Goal: Information Seeking & Learning: Find contact information

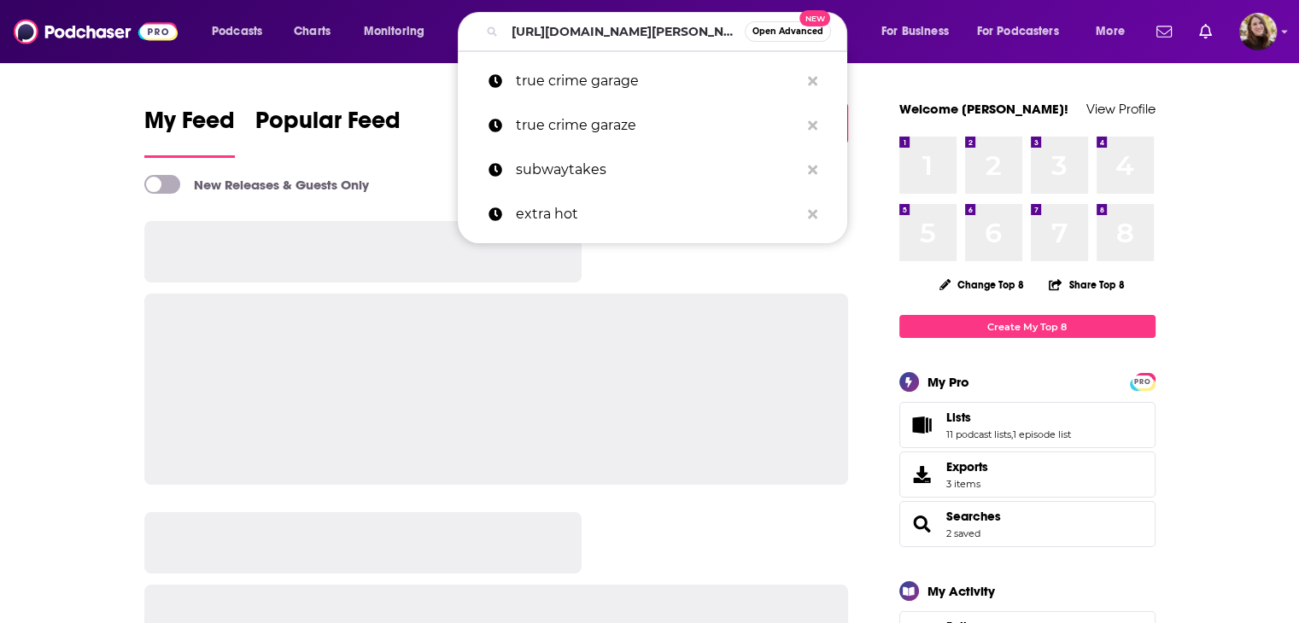
scroll to position [0, 324]
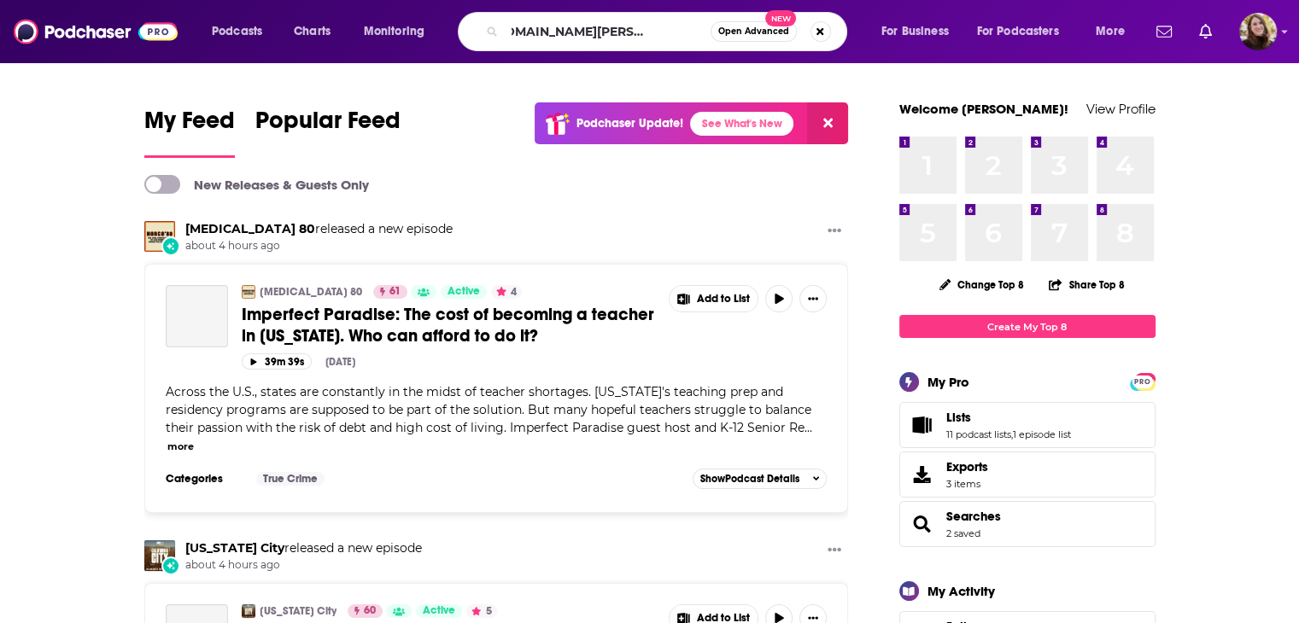
type input "[URL][DOMAIN_NAME][PERSON_NAME]"
click at [622, 54] on div "Podcasts Charts Monitoring [URL][DOMAIN_NAME][PERSON_NAME] Open Advanced New Fo…" at bounding box center [649, 31] width 1299 height 63
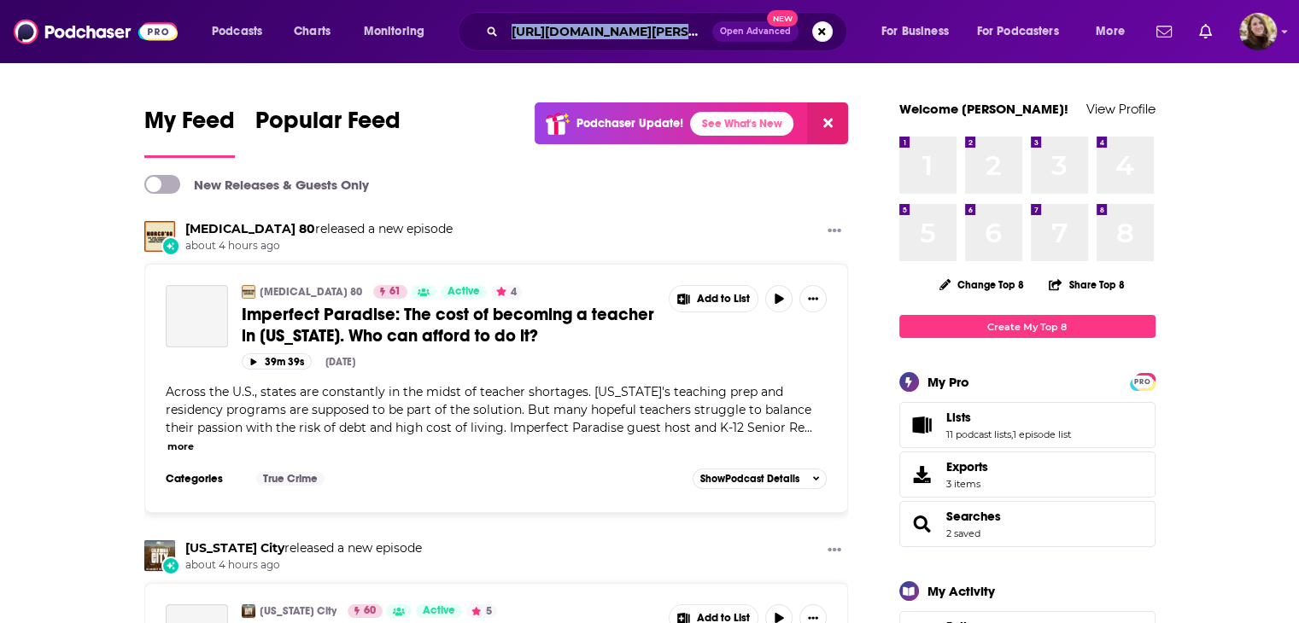
click at [622, 54] on div "Podcasts Charts Monitoring [URL][DOMAIN_NAME][PERSON_NAME] Open Advanced New Fo…" at bounding box center [649, 31] width 1299 height 63
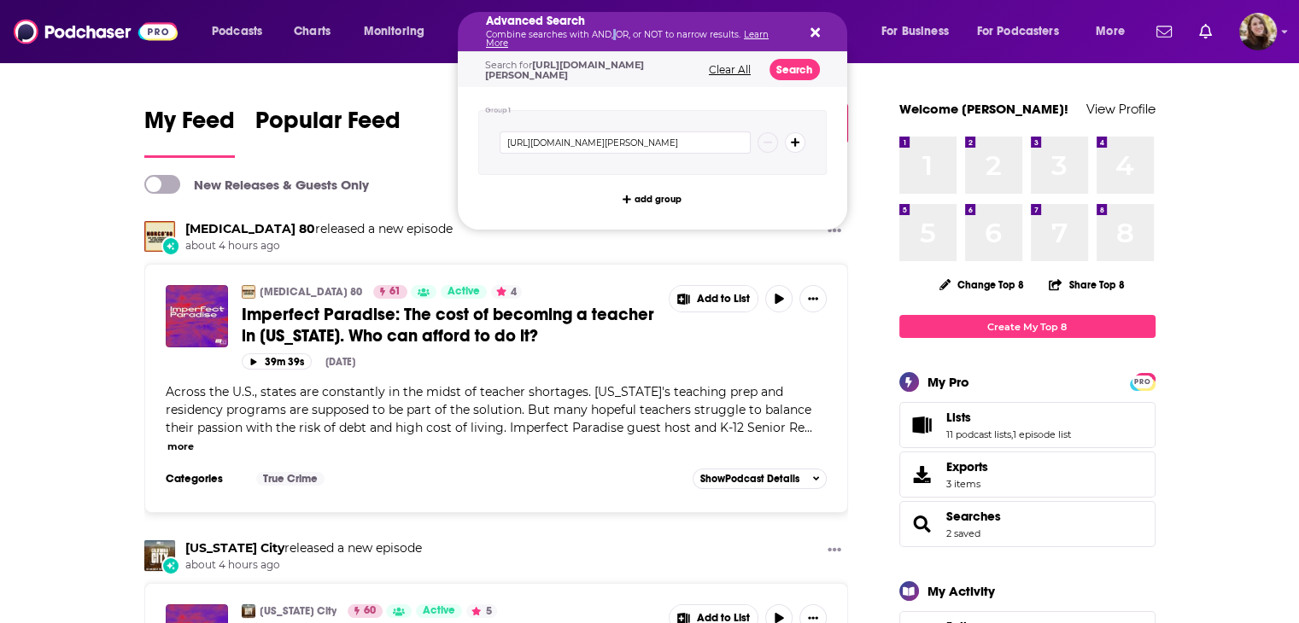
click at [610, 39] on p "Combine searches with AND, OR, or NOT to narrow results. Learn More" at bounding box center [639, 39] width 306 height 17
click at [588, 81] on span "[URL][DOMAIN_NAME][PERSON_NAME]" at bounding box center [564, 70] width 159 height 22
click at [813, 32] on icon "Search podcasts, credits, & more..." at bounding box center [814, 32] width 9 height 9
click at [611, 38] on p "Combine searches with AND, OR, or NOT to narrow results. Learn More" at bounding box center [639, 39] width 306 height 17
click at [810, 32] on icon "Search podcasts, credits, & more..." at bounding box center [814, 33] width 9 height 14
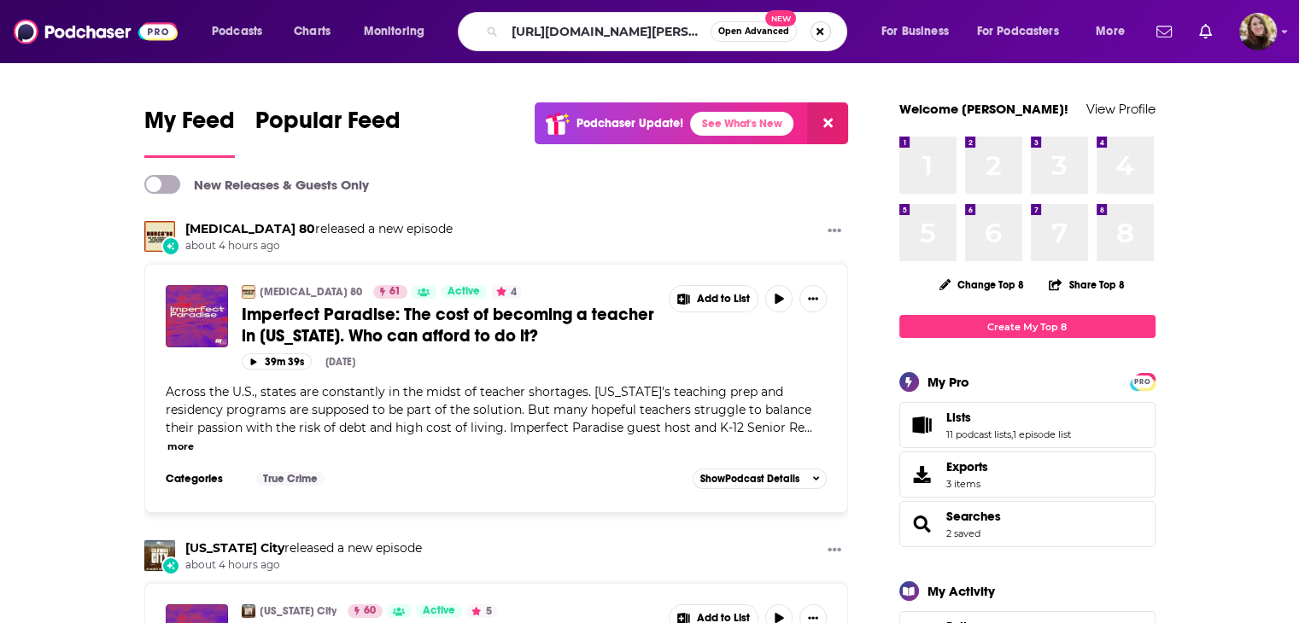
click at [820, 32] on button "Search podcasts, credits, & more..." at bounding box center [820, 31] width 20 height 20
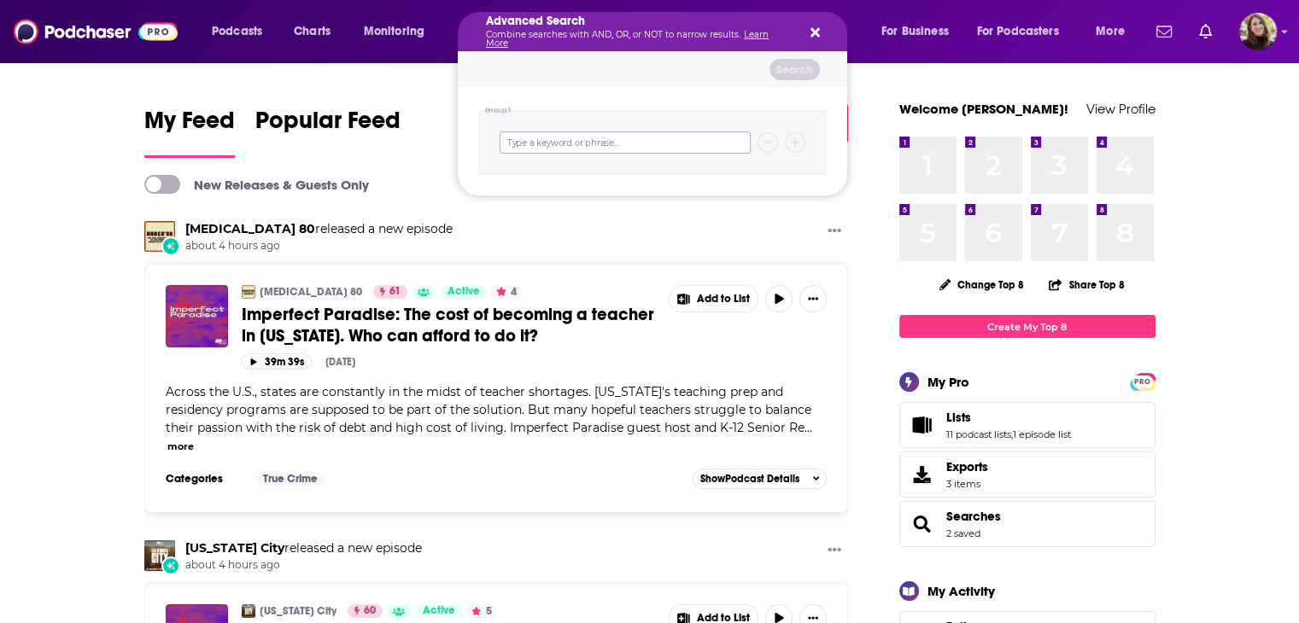
click at [570, 132] on input "Search podcasts, credits, & more..." at bounding box center [625, 143] width 251 height 22
type input "zone 7"
click at [789, 57] on div "Search for zone 7 Clear All Search" at bounding box center [652, 69] width 389 height 35
click at [795, 70] on button "Search" at bounding box center [794, 69] width 50 height 21
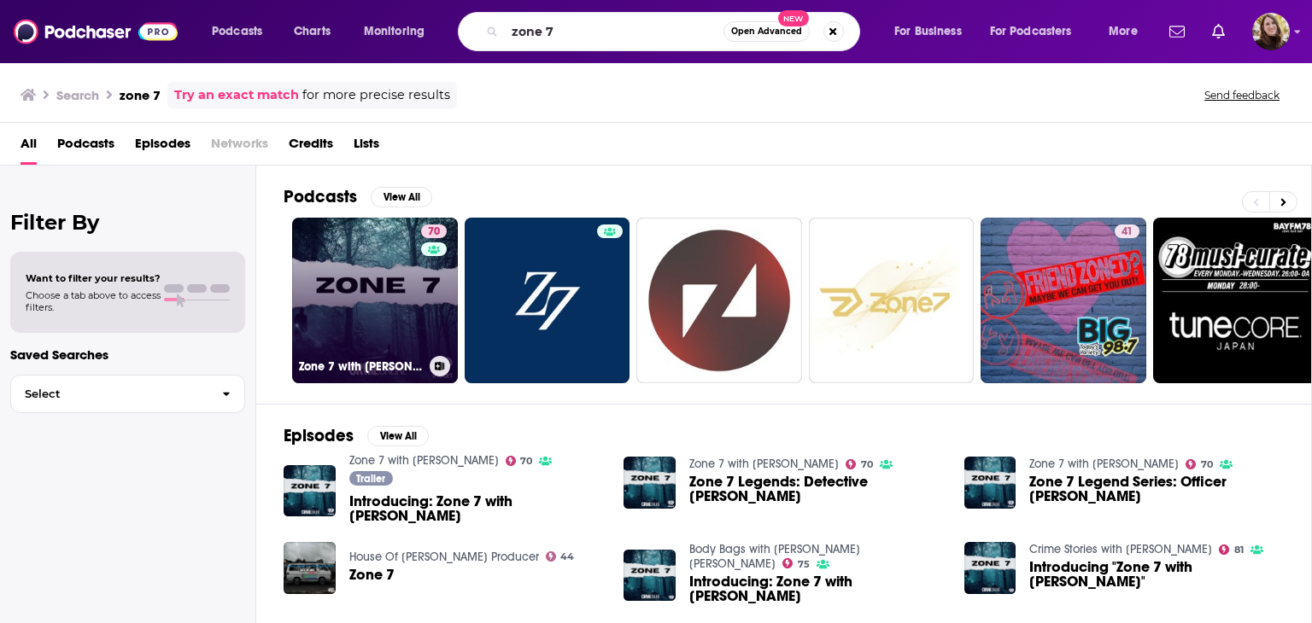
click at [410, 295] on link "70 Zone 7 with [PERSON_NAME]" at bounding box center [375, 301] width 166 height 166
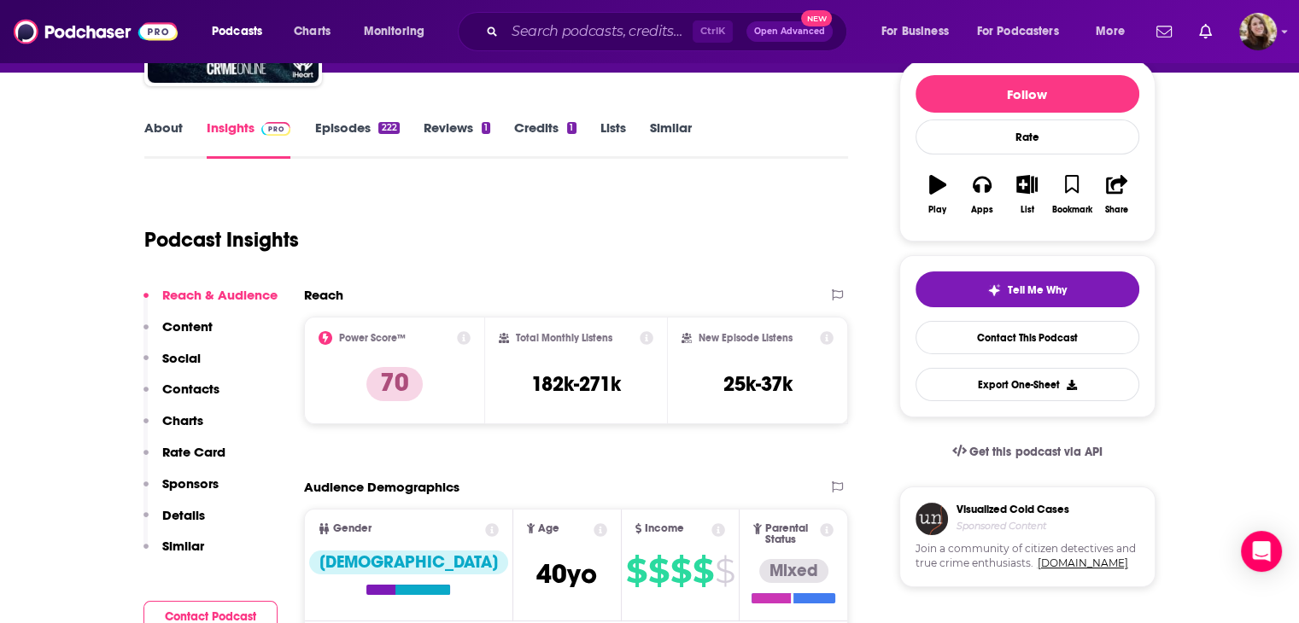
scroll to position [85, 0]
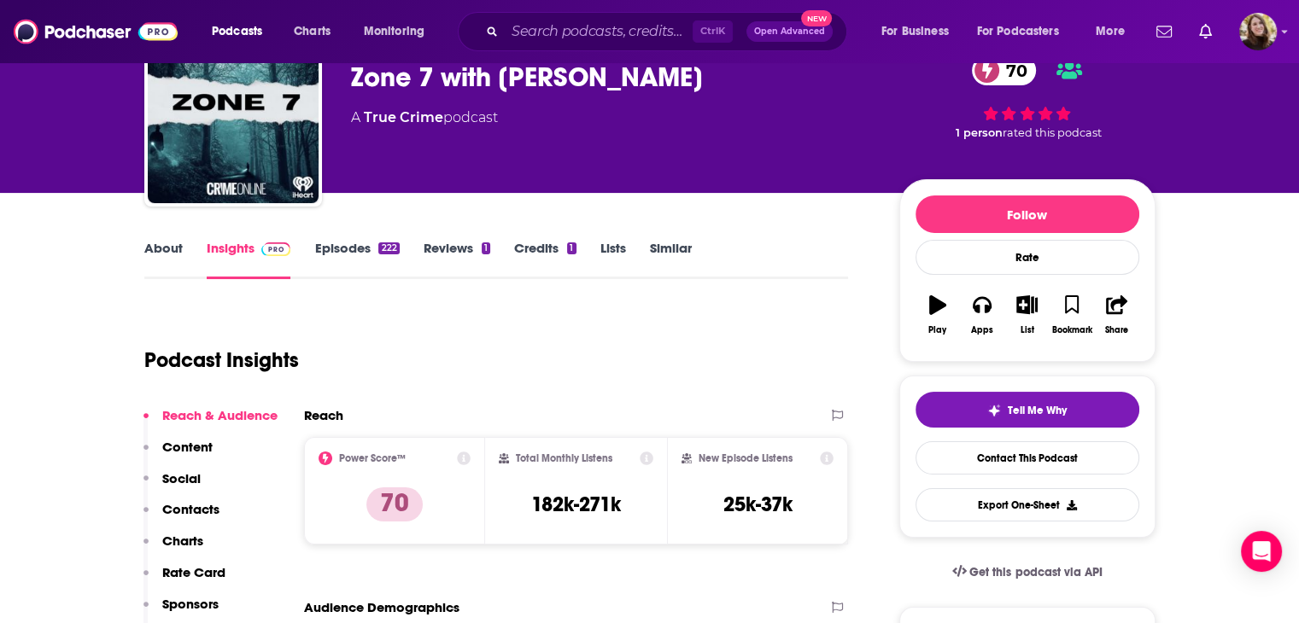
click at [161, 240] on link "About" at bounding box center [163, 259] width 38 height 39
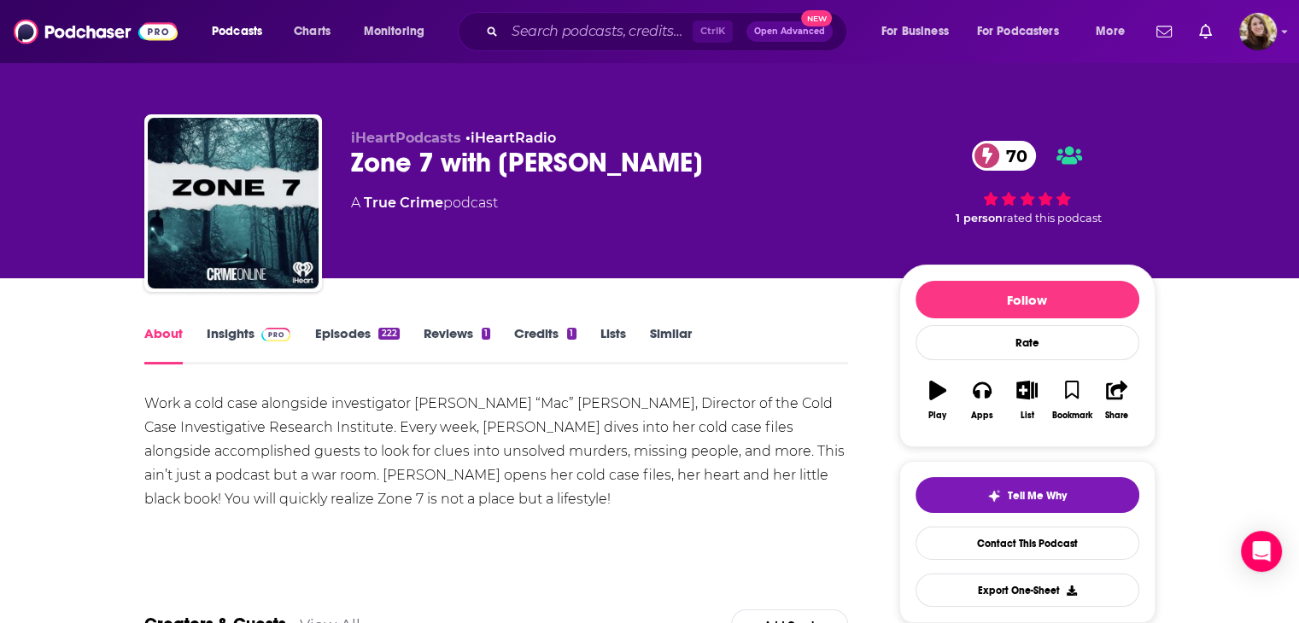
drag, startPoint x: 607, startPoint y: 169, endPoint x: 352, endPoint y: 170, distance: 255.3
click at [352, 170] on div "Zone 7 with [PERSON_NAME] 70" at bounding box center [611, 162] width 521 height 33
copy h1 "Zone 7 with [PERSON_NAME]"
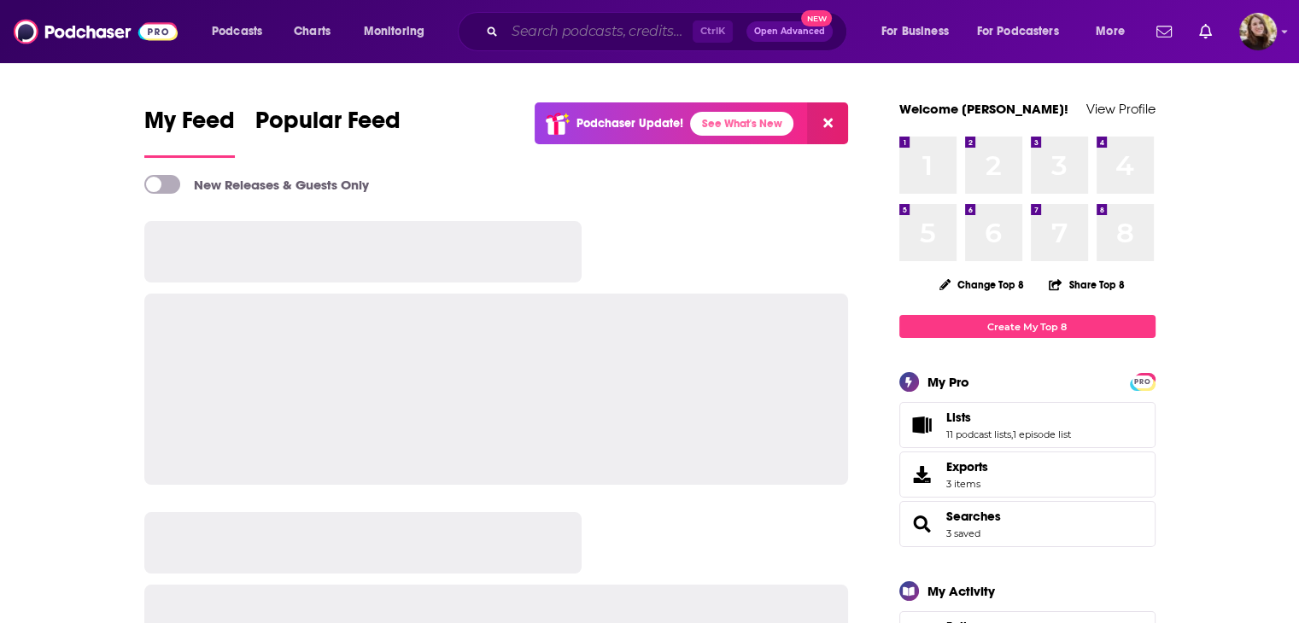
click at [549, 35] on input "Search podcasts, credits, & more..." at bounding box center [599, 31] width 188 height 27
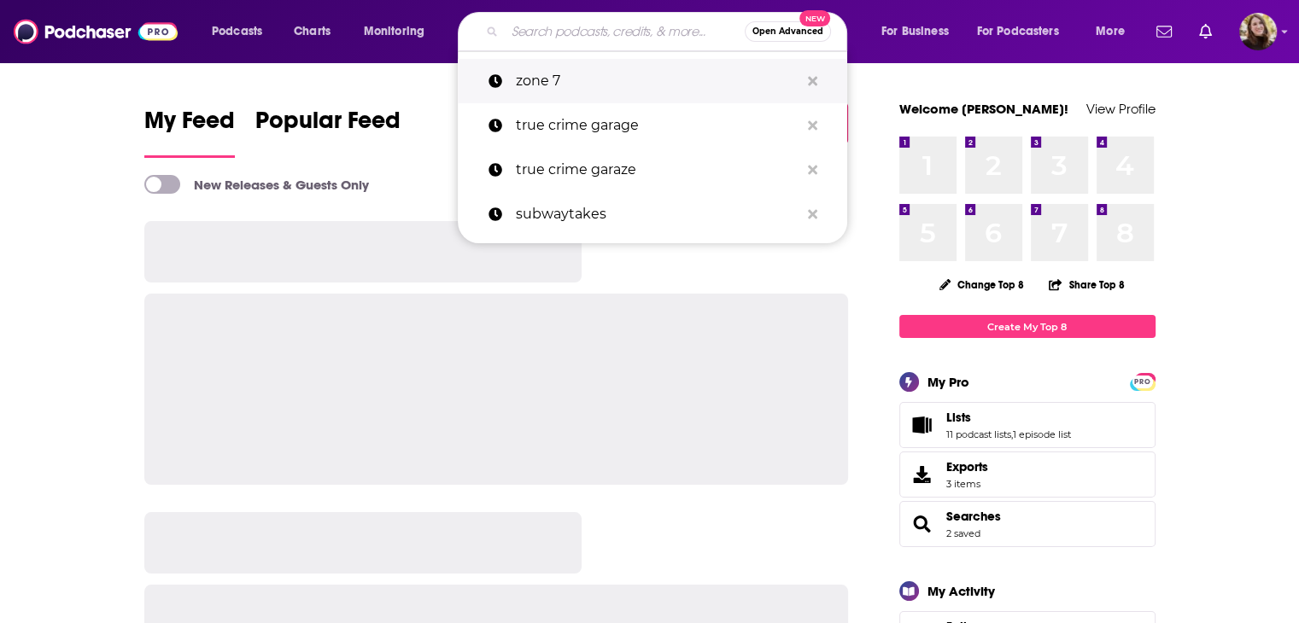
click at [546, 78] on p "zone 7" at bounding box center [657, 81] width 283 height 44
type input "zone 7"
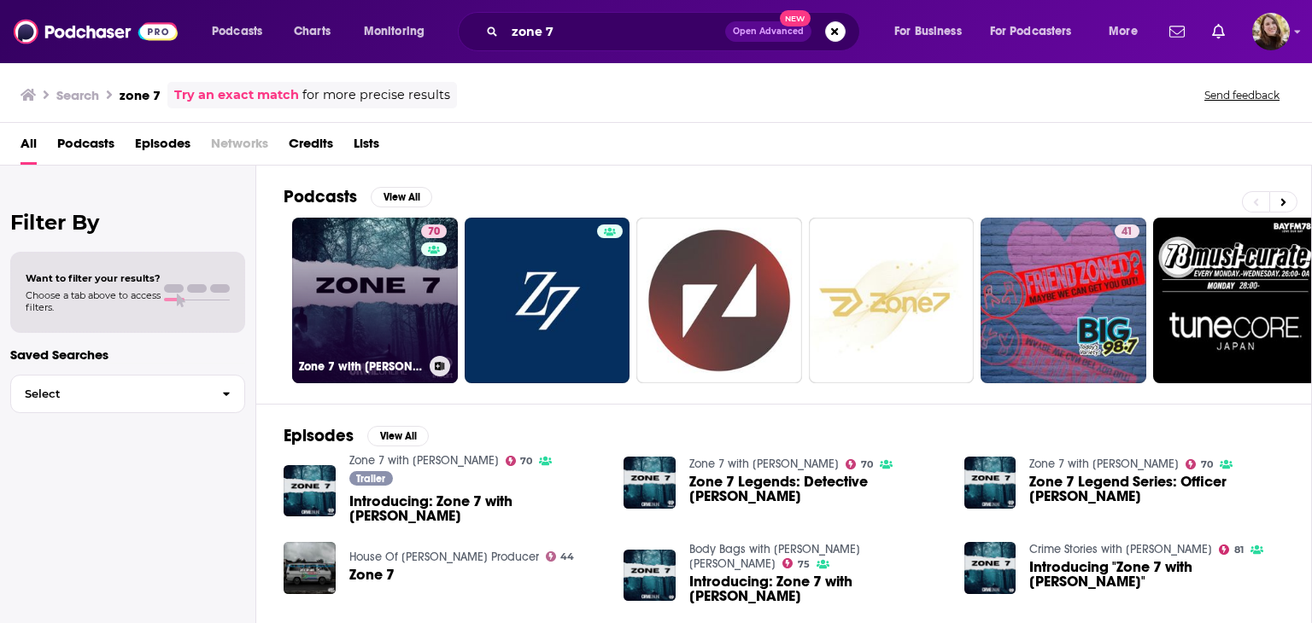
click at [335, 257] on link "70 Zone 7 with [PERSON_NAME]" at bounding box center [375, 301] width 166 height 166
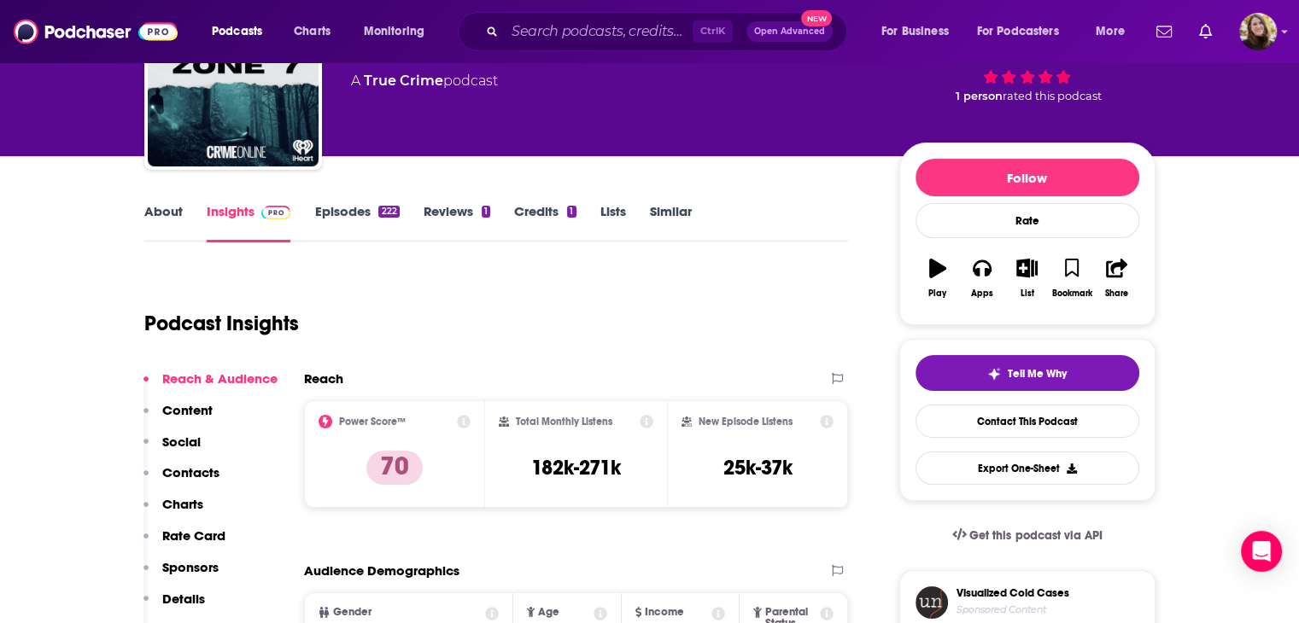
scroll to position [256, 0]
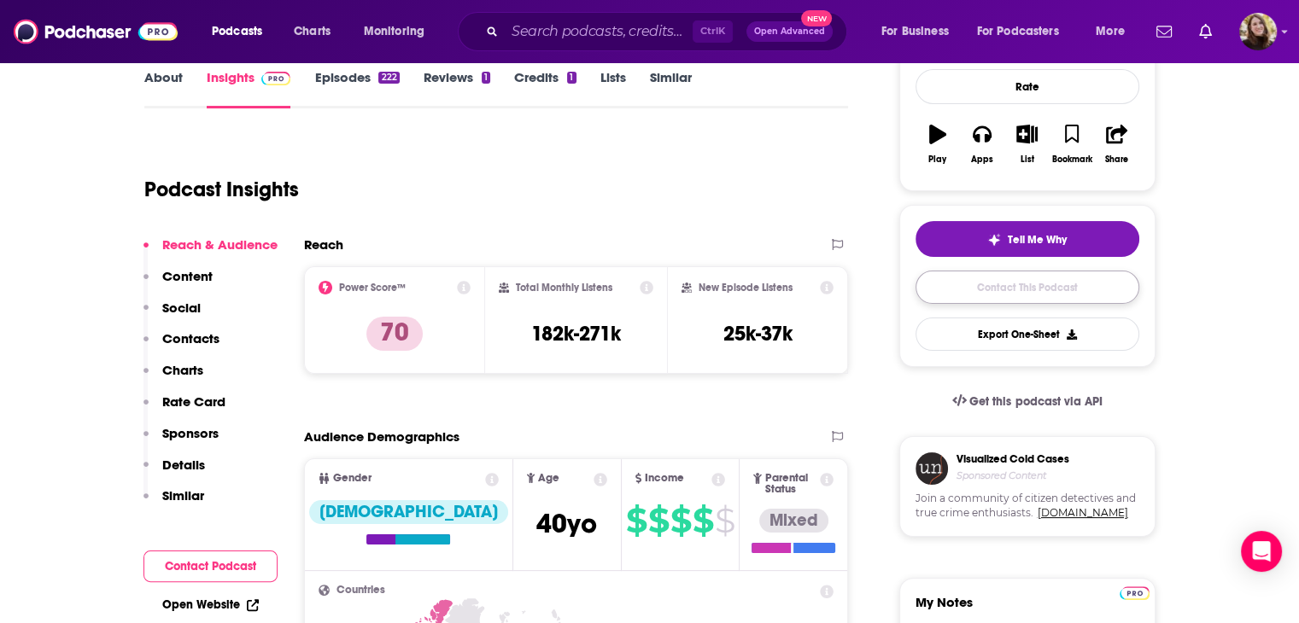
click at [1010, 291] on link "Contact This Podcast" at bounding box center [1027, 287] width 224 height 33
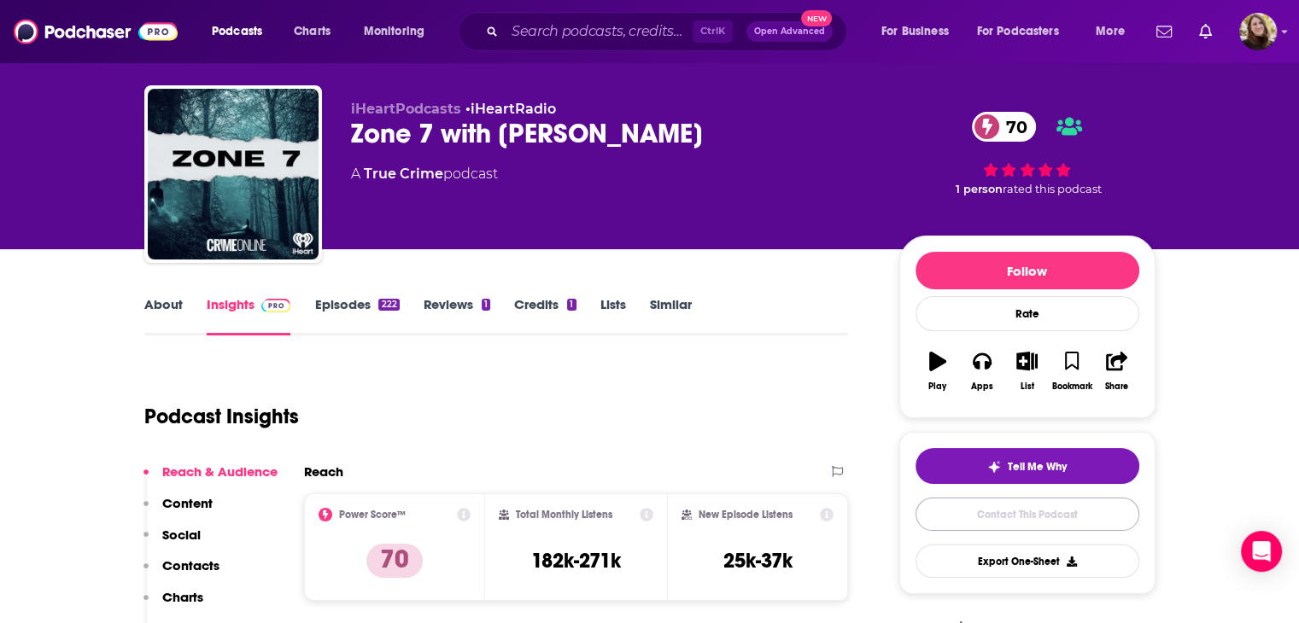
scroll to position [3, 0]
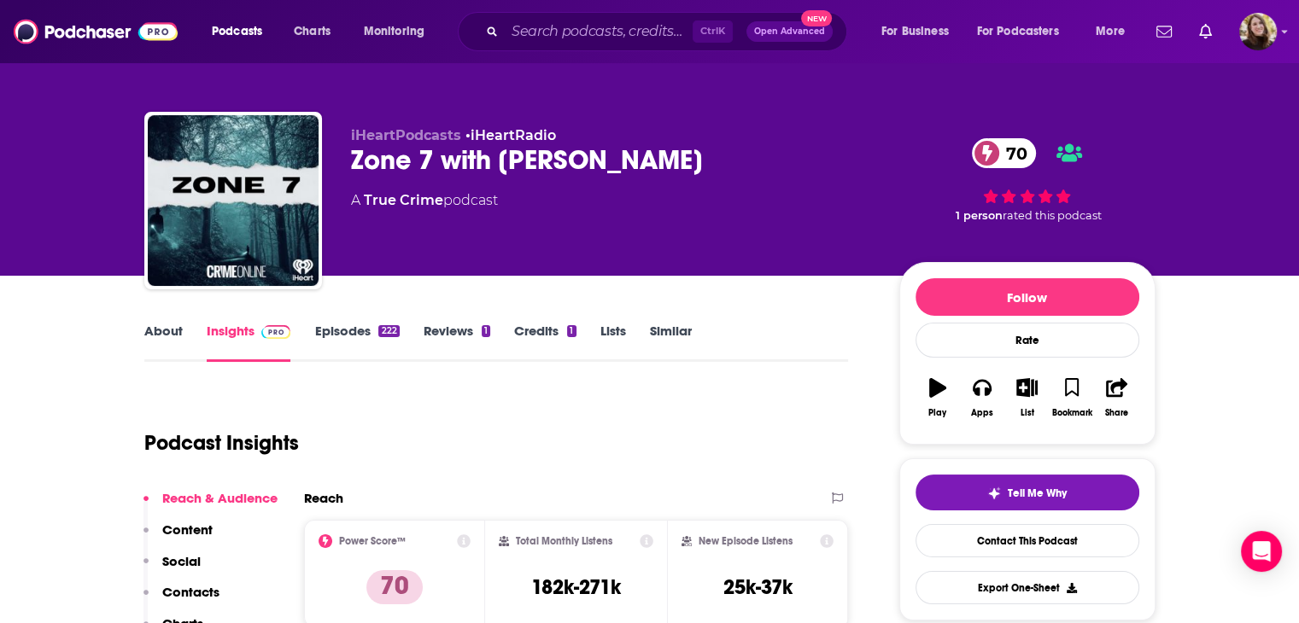
drag, startPoint x: 733, startPoint y: 164, endPoint x: 502, endPoint y: 159, distance: 231.5
click at [502, 159] on div "Zone 7 with [PERSON_NAME] 70" at bounding box center [611, 159] width 521 height 33
copy h2 "[PERSON_NAME]"
